Goal: Information Seeking & Learning: Learn about a topic

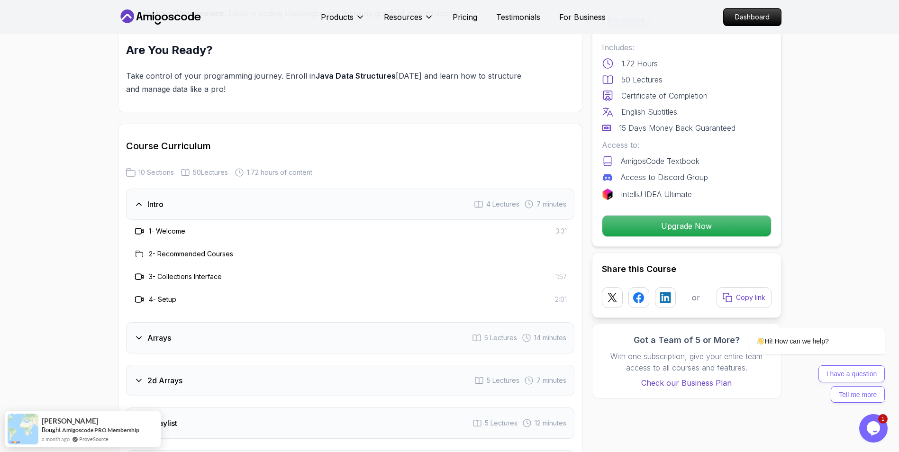
scroll to position [1232, 0]
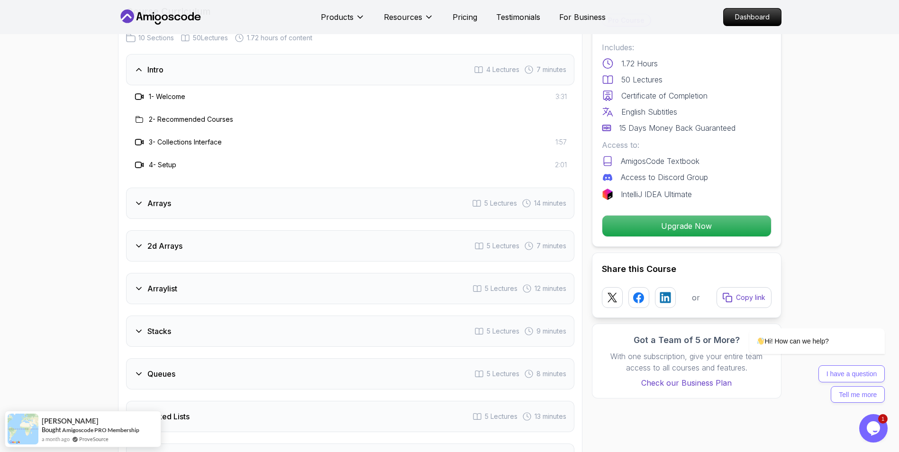
click at [355, 197] on div "Arrays 5 Lectures 14 minutes" at bounding box center [350, 203] width 448 height 31
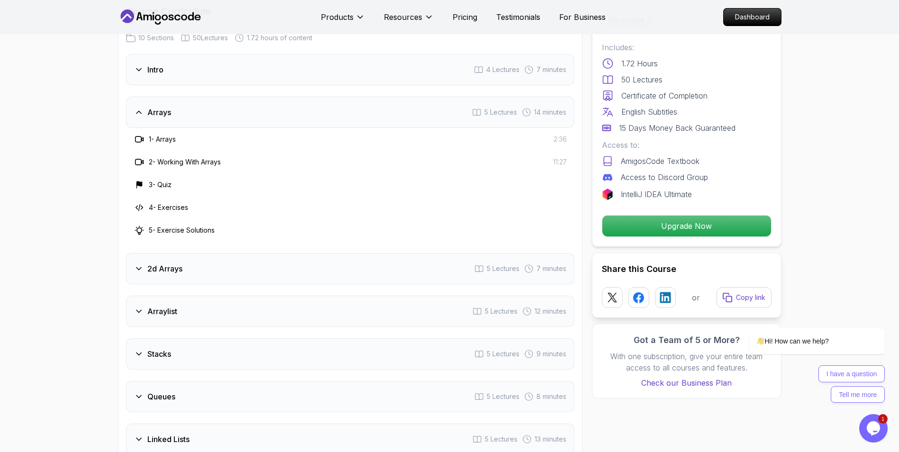
click at [162, 107] on h3 "Arrays" at bounding box center [159, 112] width 24 height 11
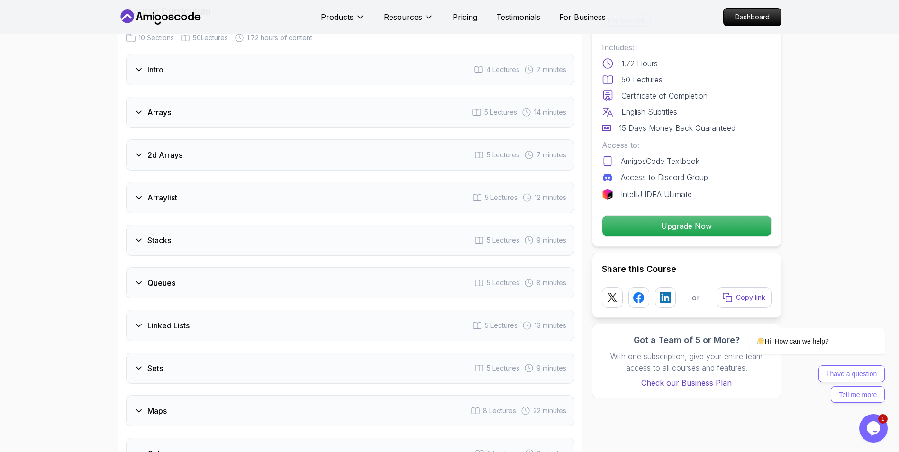
click at [173, 54] on div "Intro 4 Lectures 7 minutes" at bounding box center [350, 69] width 448 height 31
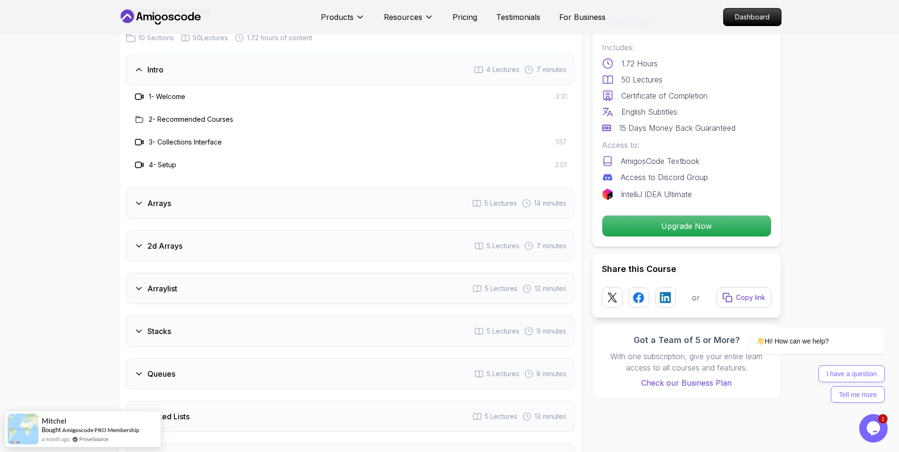
click at [173, 54] on div "Intro 4 Lectures 7 minutes" at bounding box center [350, 69] width 448 height 31
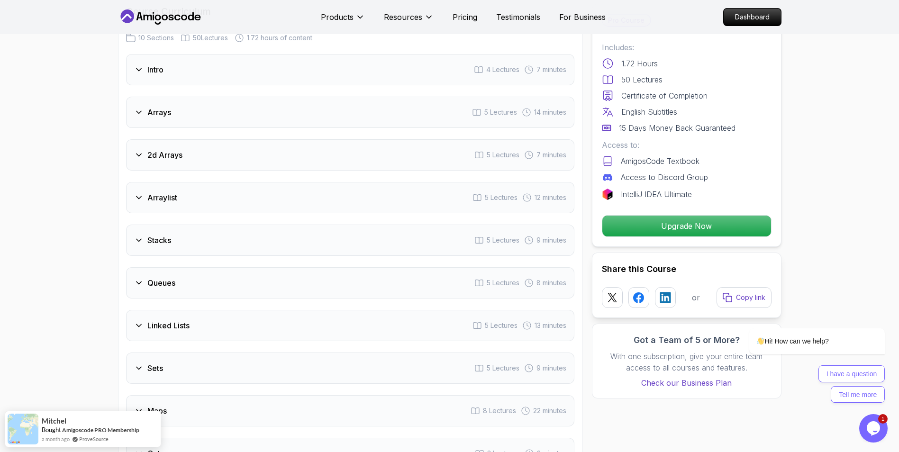
click at [178, 102] on div "Arrays 5 Lectures 14 minutes" at bounding box center [350, 112] width 448 height 31
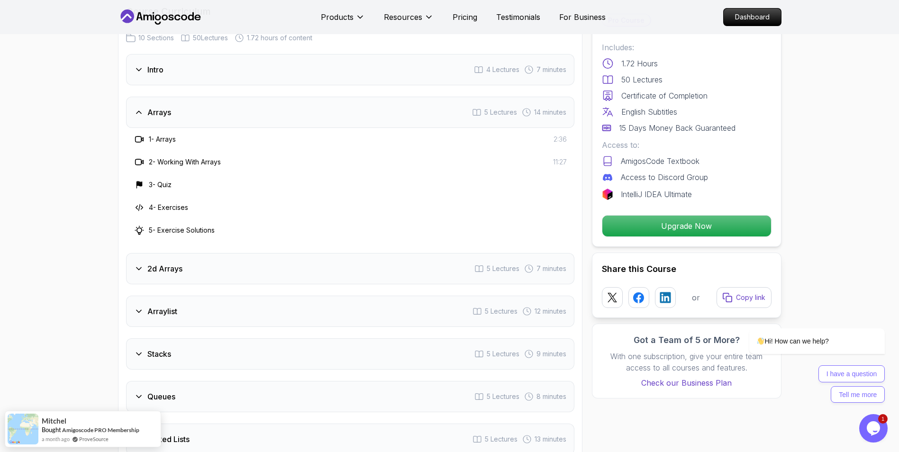
click at [199, 253] on div "2d Arrays 5 Lectures 7 minutes" at bounding box center [350, 268] width 448 height 31
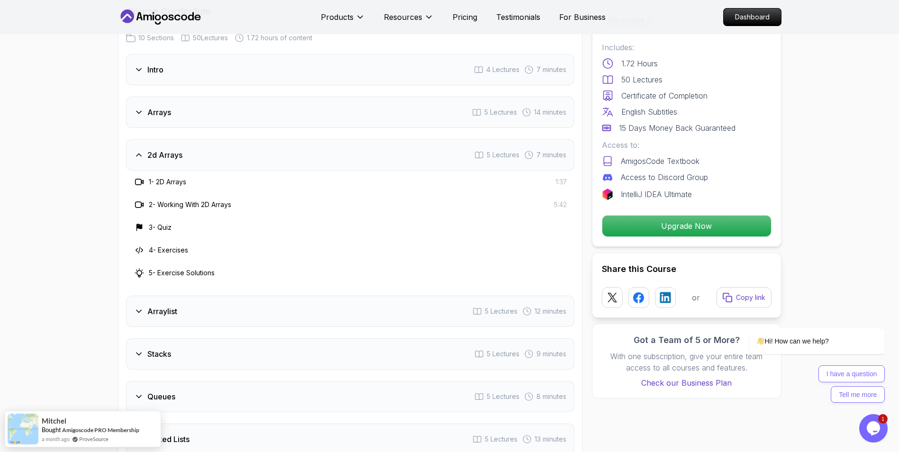
click at [169, 245] on h3 "4 - Exercises" at bounding box center [168, 249] width 39 height 9
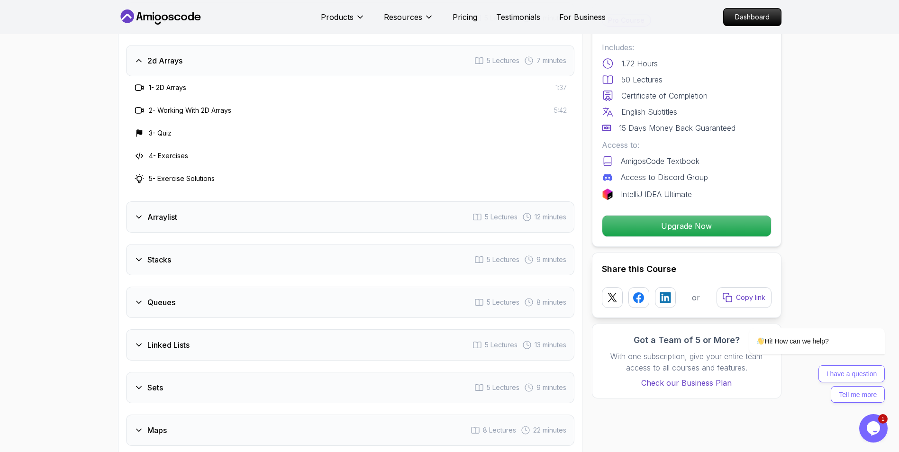
scroll to position [1327, 0]
click at [167, 211] on h3 "Arraylist" at bounding box center [162, 216] width 30 height 11
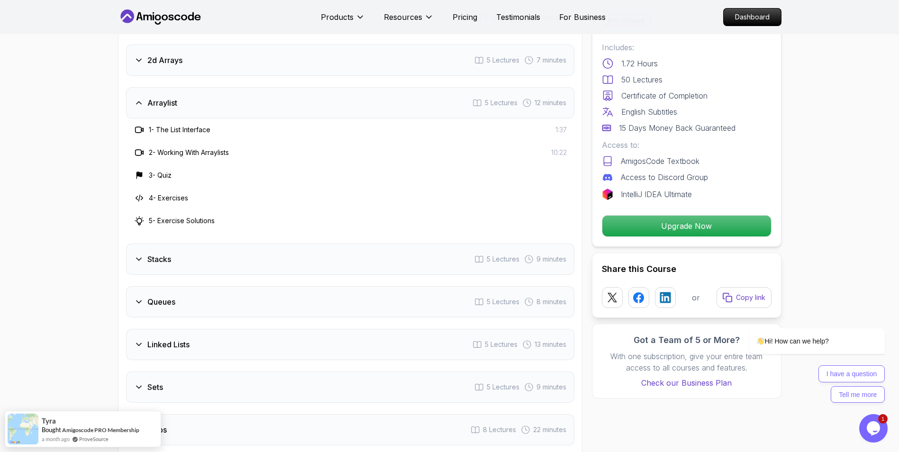
scroll to position [1374, 0]
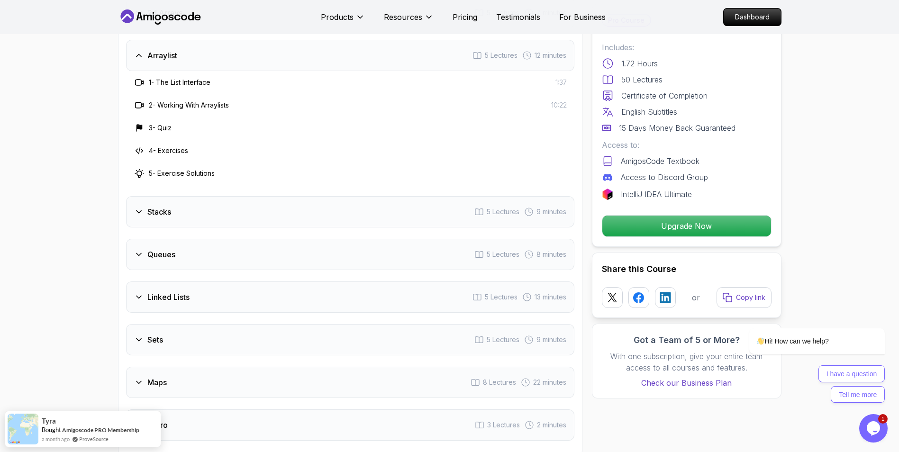
click at [170, 206] on h3 "Stacks" at bounding box center [159, 211] width 24 height 11
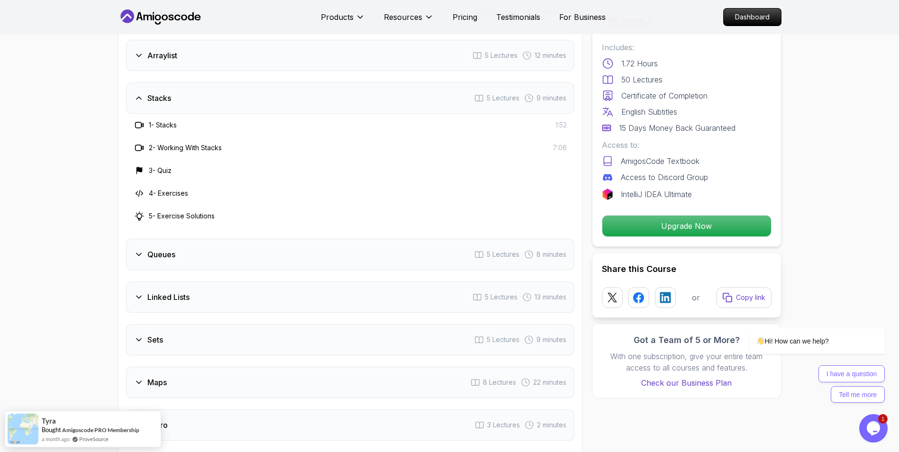
click at [178, 95] on div "Stacks 5 Lectures 9 minutes" at bounding box center [350, 97] width 448 height 31
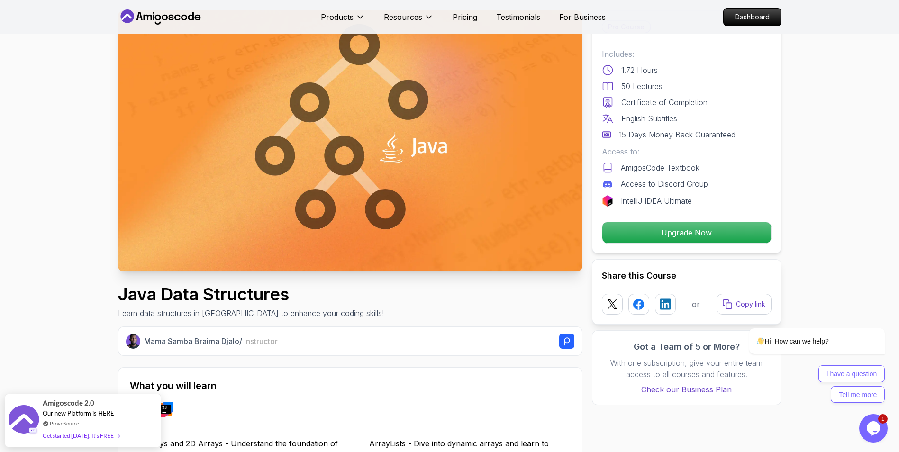
scroll to position [0, 0]
